Goal: Information Seeking & Learning: Learn about a topic

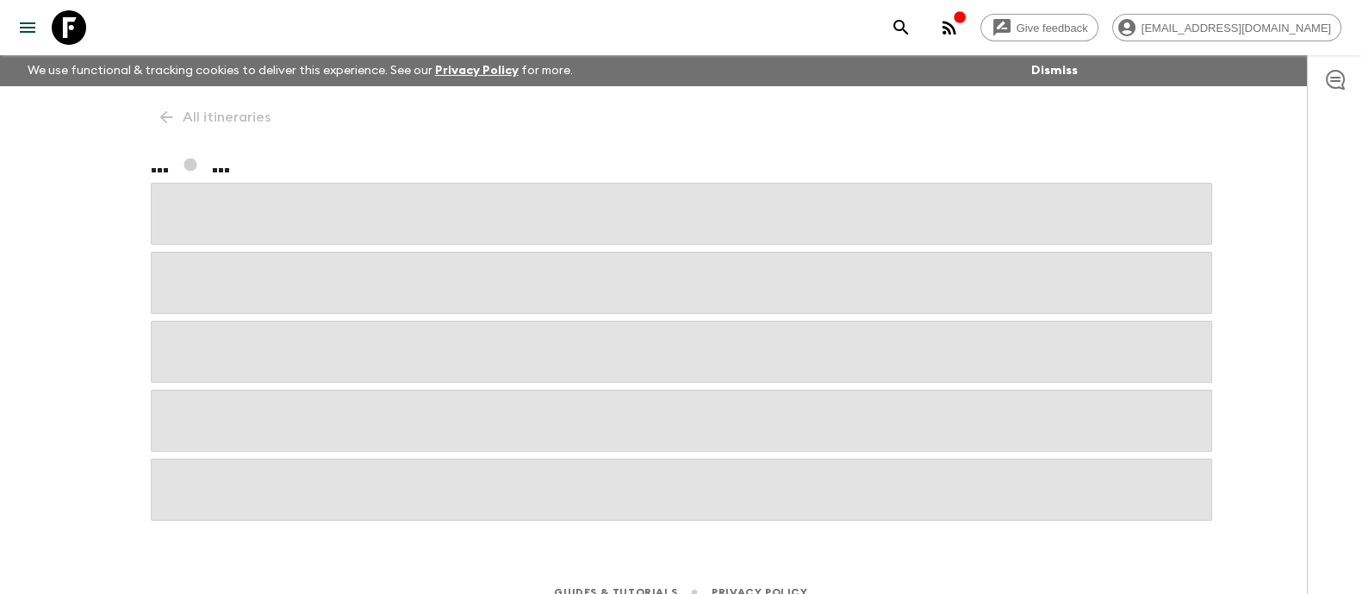
scroll to position [21, 0]
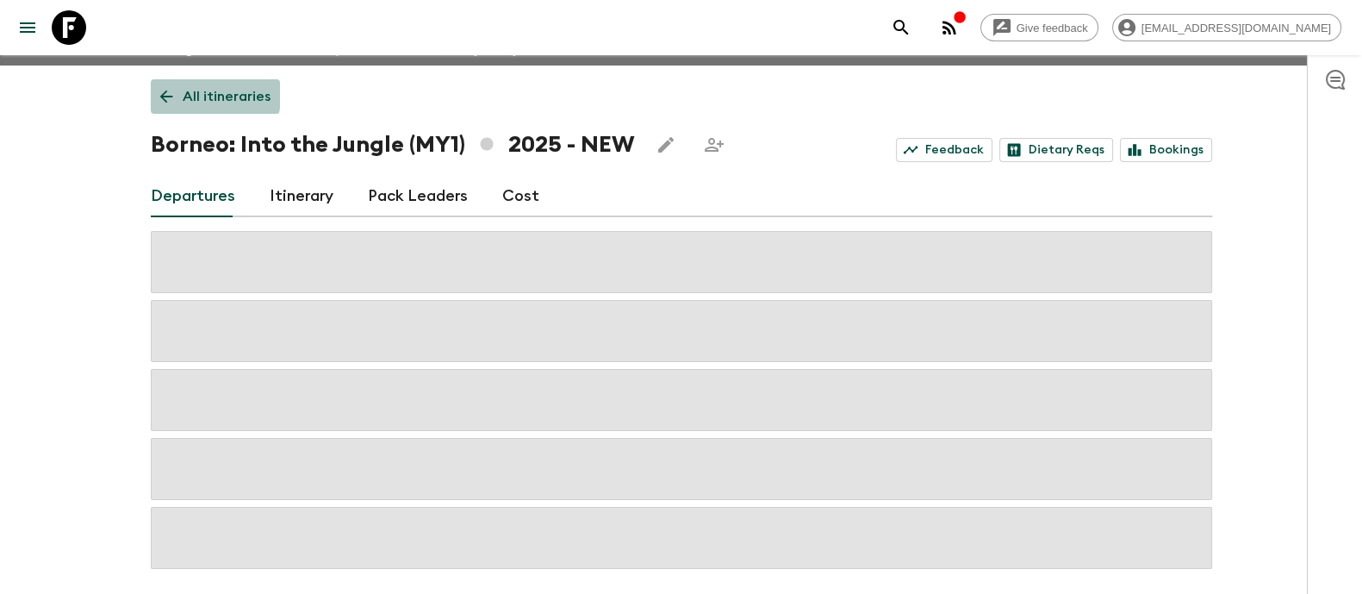
click at [177, 94] on link "All itineraries" at bounding box center [215, 96] width 129 height 34
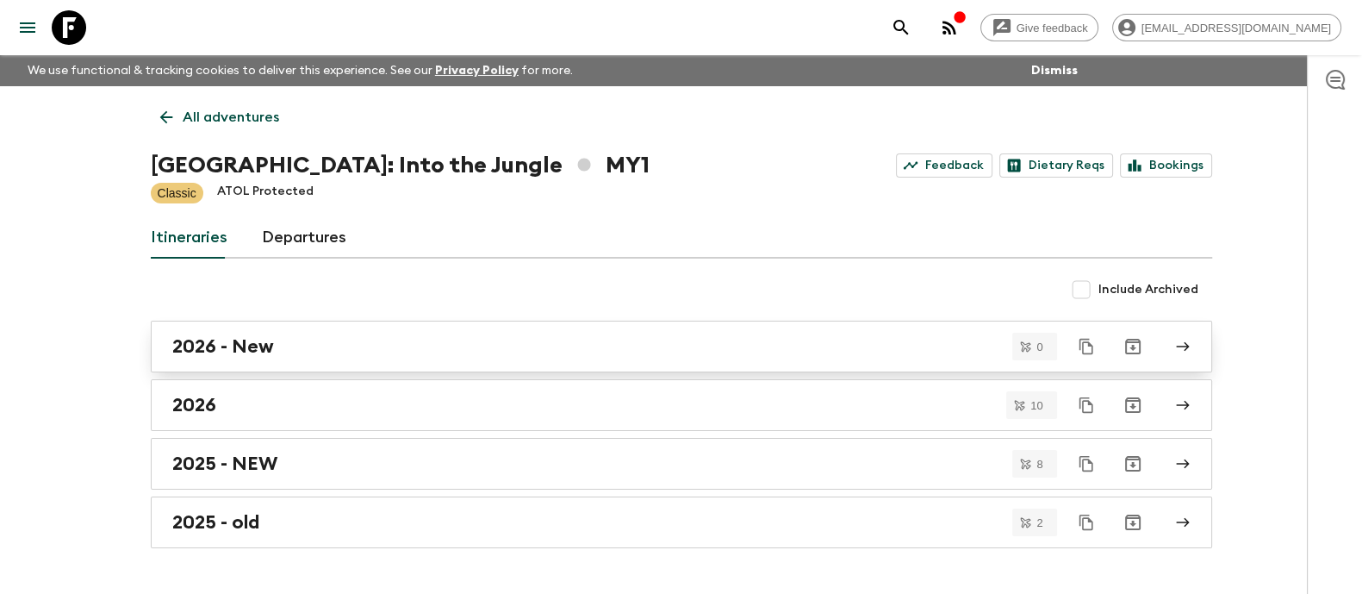
click at [246, 345] on h2 "2026 - New" at bounding box center [223, 346] width 102 height 22
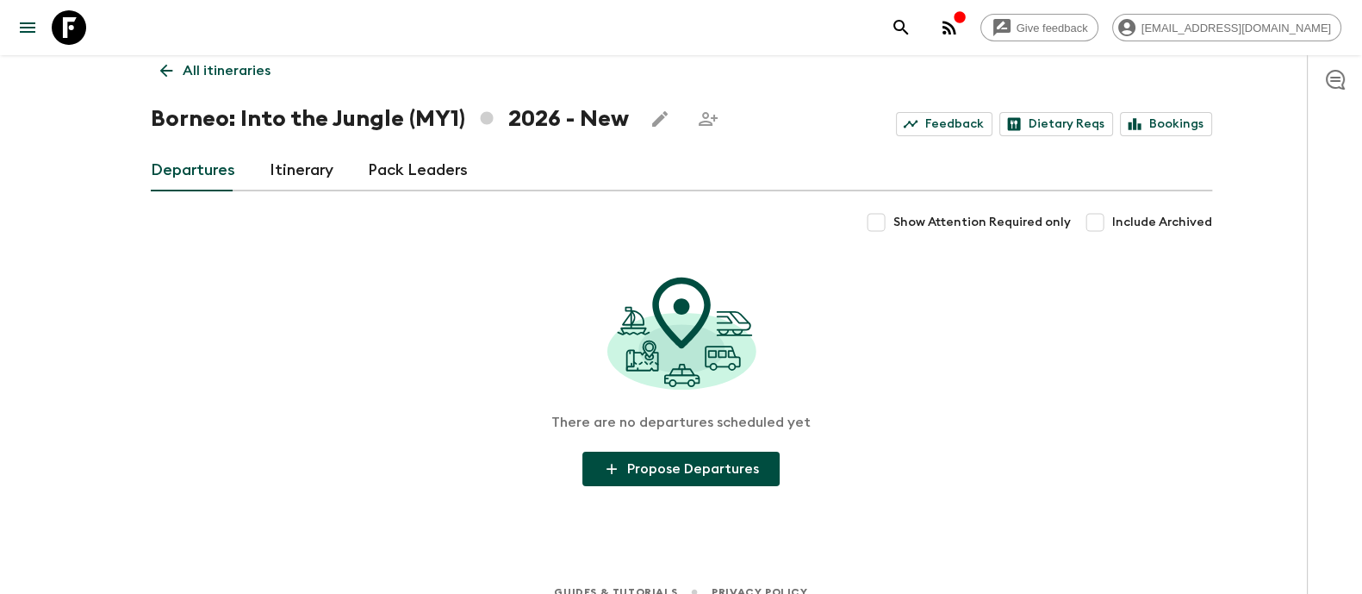
scroll to position [67, 0]
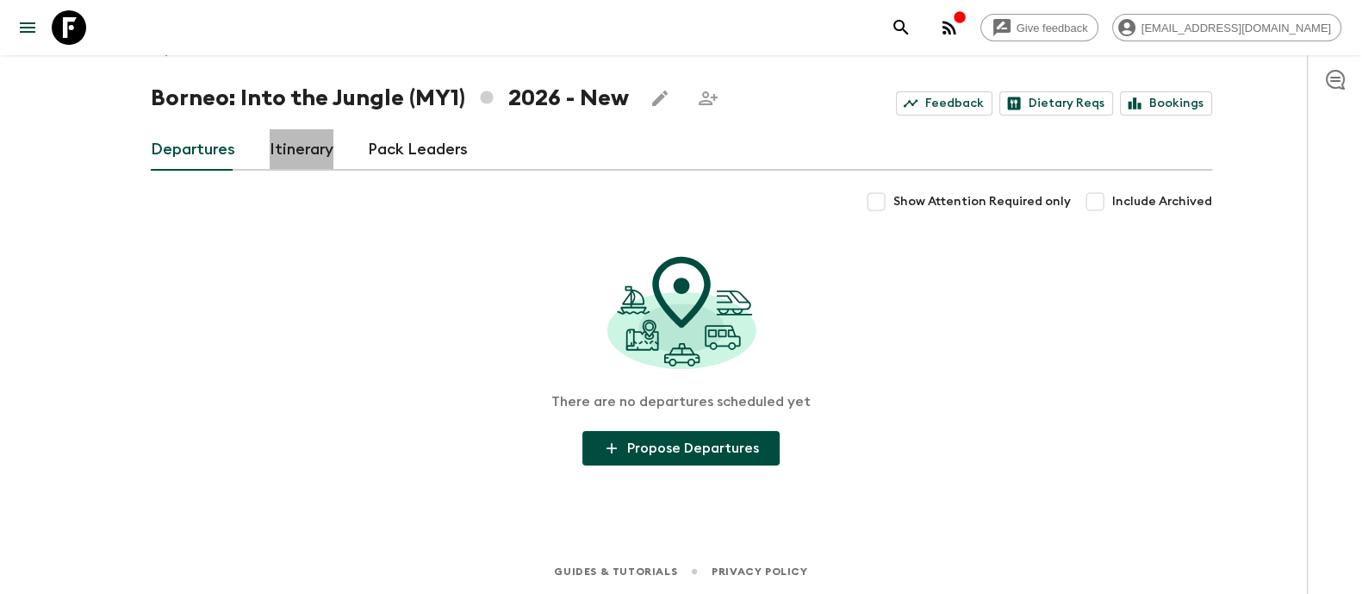
click at [302, 159] on link "Itinerary" at bounding box center [302, 149] width 64 height 41
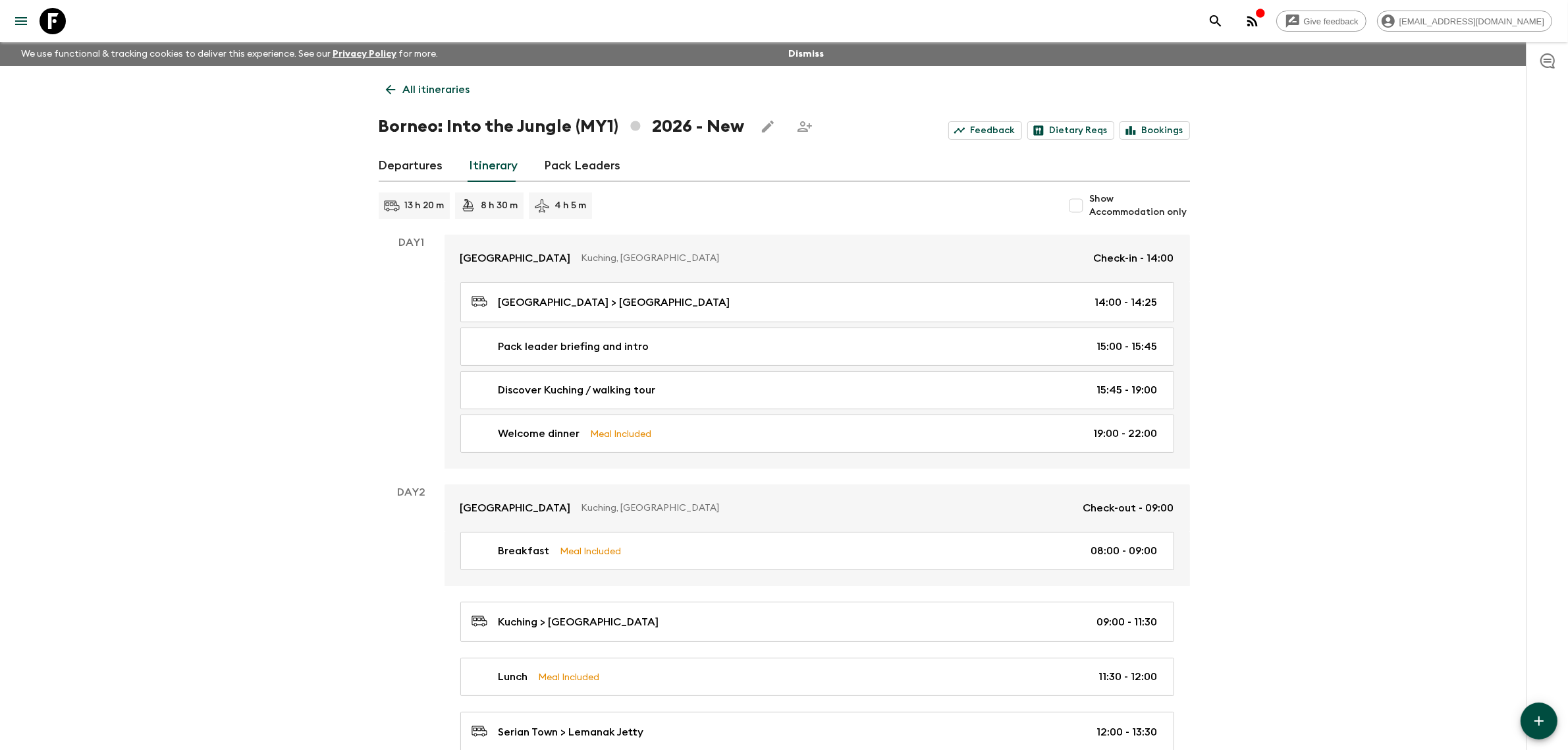
drag, startPoint x: 616, startPoint y: 262, endPoint x: 669, endPoint y: 214, distance: 71.5
click at [616, 262] on p "Kuching, [GEOGRAPHIC_DATA]" at bounding box center [832, 258] width 502 height 13
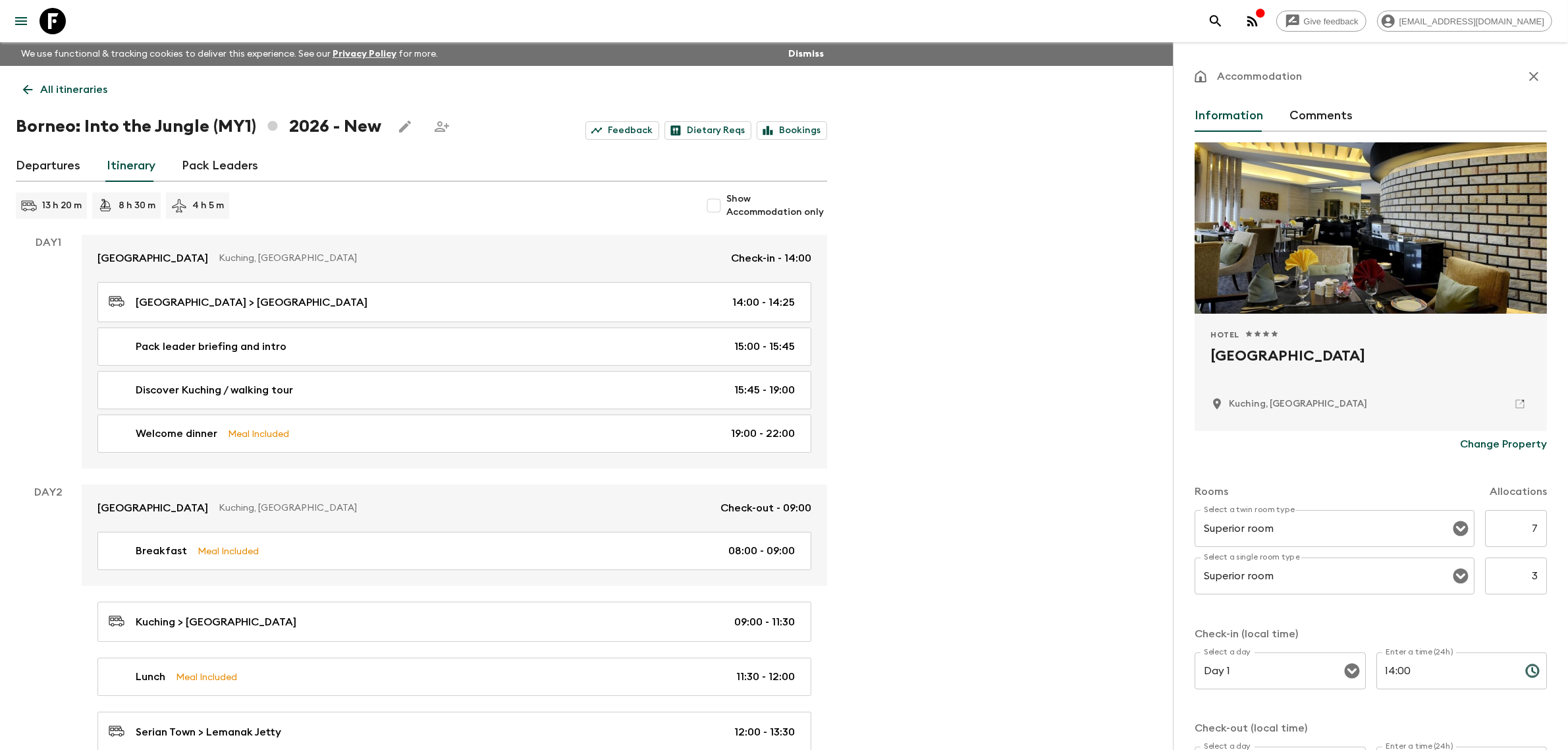
click at [1040, 347] on h2 "[GEOGRAPHIC_DATA]" at bounding box center [1371, 366] width 321 height 42
